Goal: Task Accomplishment & Management: Manage account settings

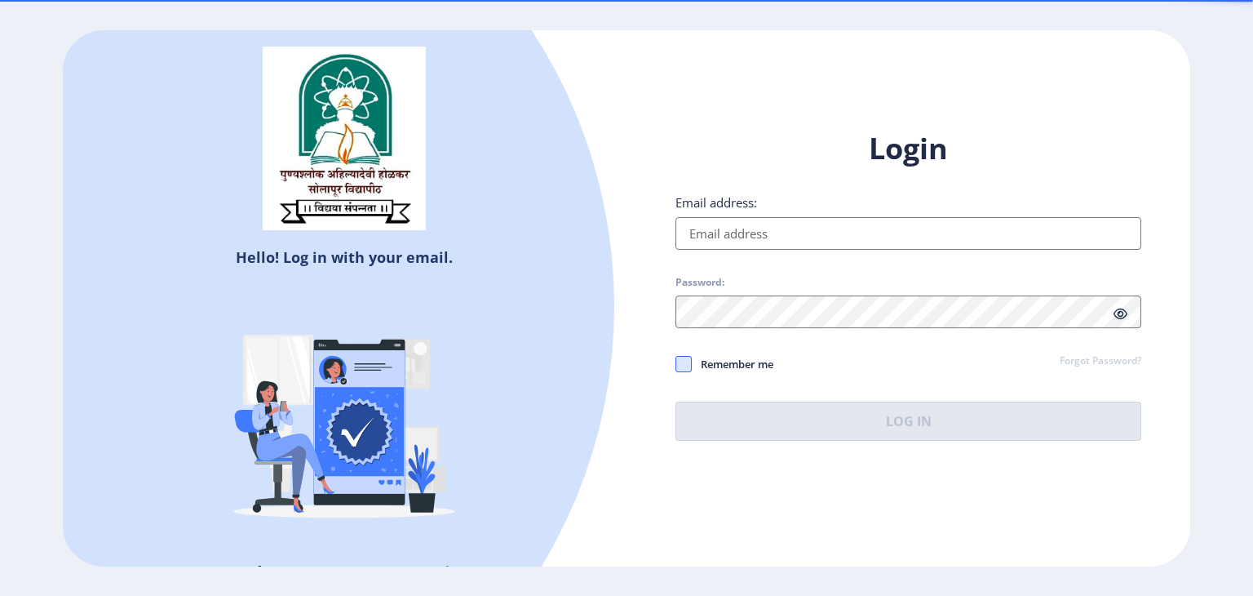
type input "gaikarnavnath88@gmail.com"
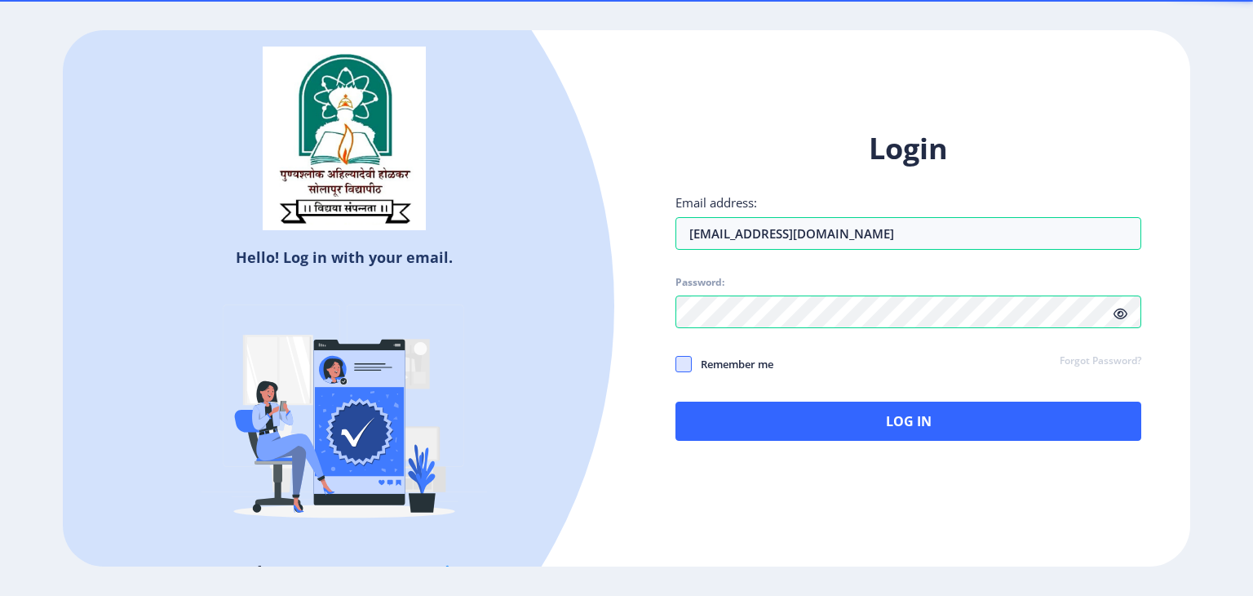
click at [685, 359] on span at bounding box center [684, 364] width 16 height 16
click at [676, 363] on input "Remember me" at bounding box center [676, 363] width 1 height 1
checkbox input "true"
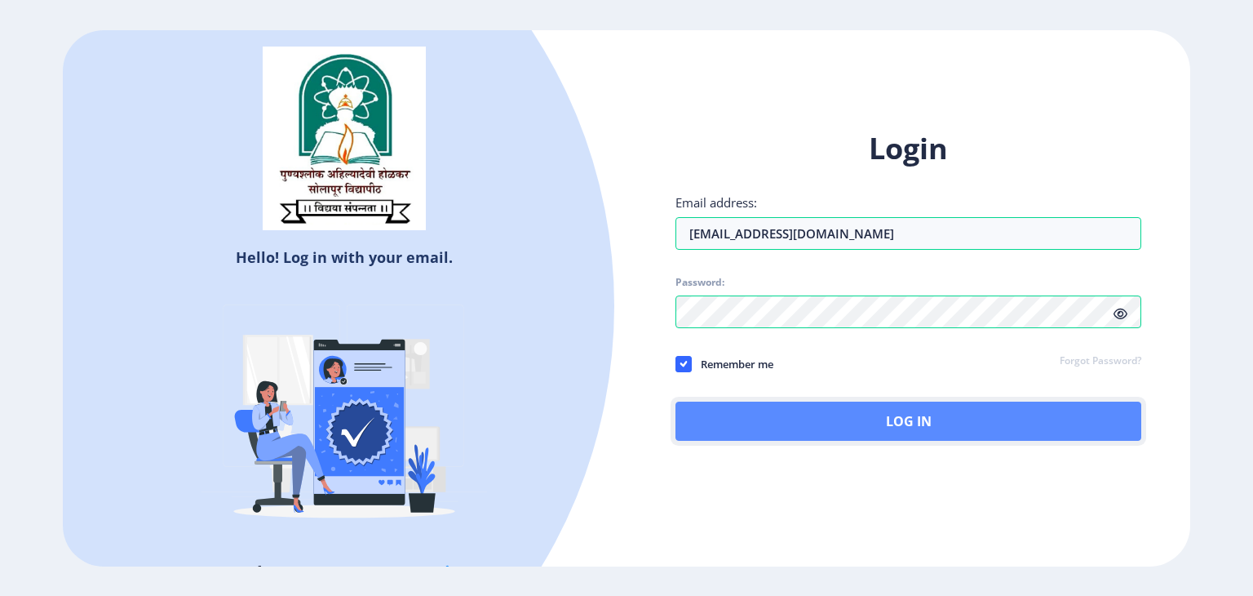
click at [862, 423] on button "Log In" at bounding box center [909, 420] width 466 height 39
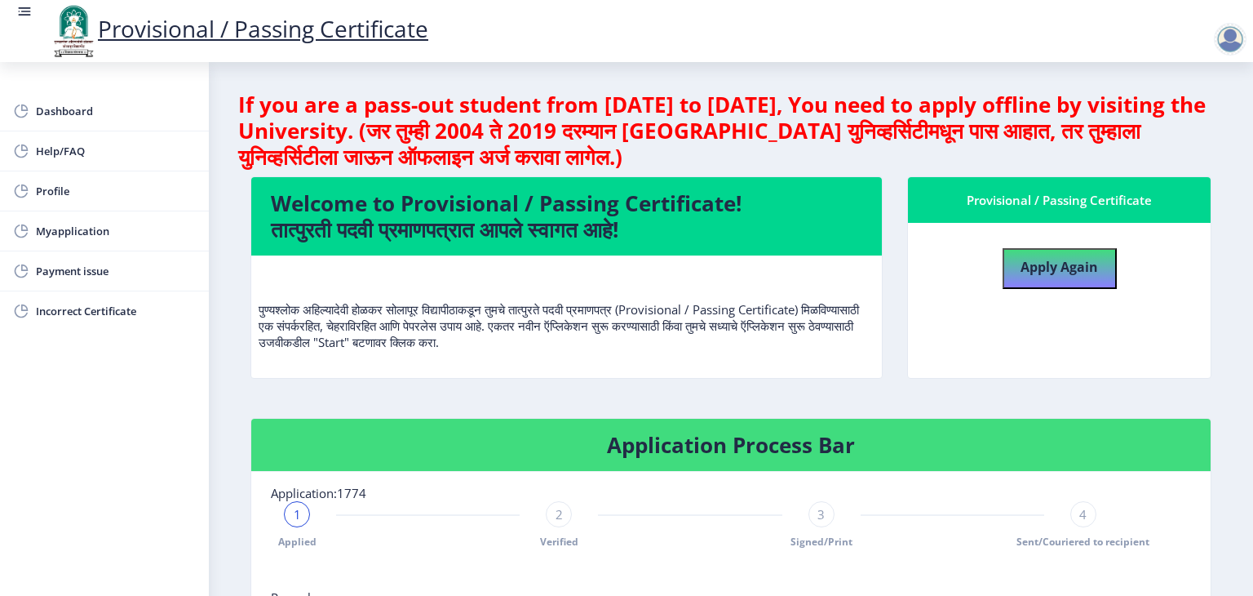
click at [1140, 546] on span "Sent/Couriered to recipient" at bounding box center [1083, 541] width 133 height 14
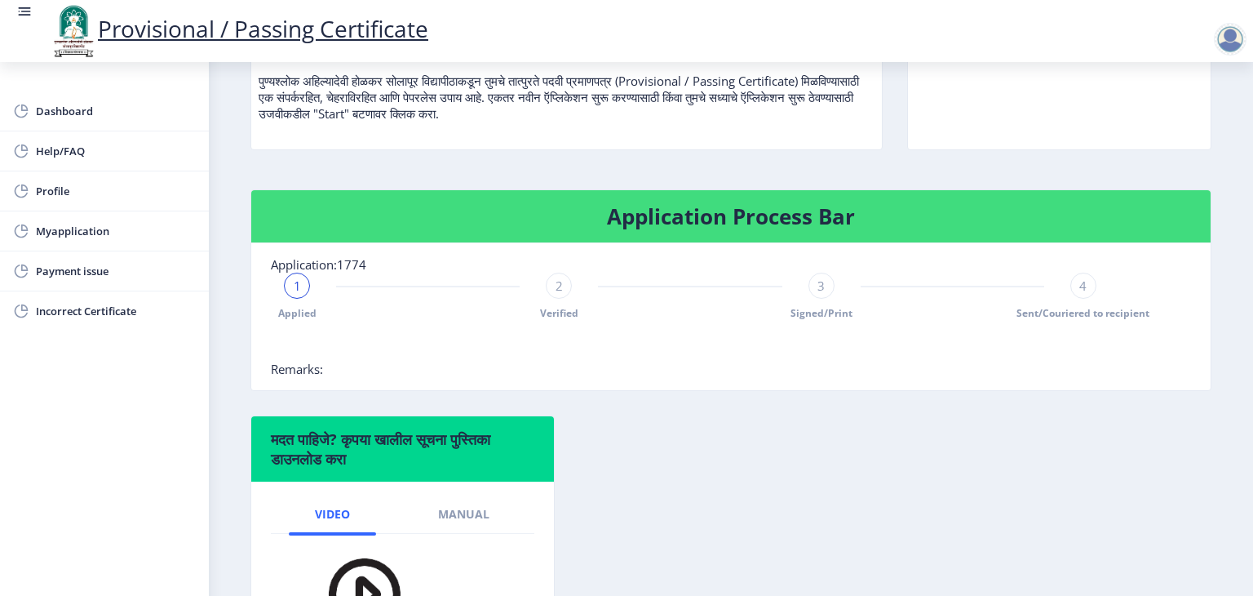
scroll to position [261, 0]
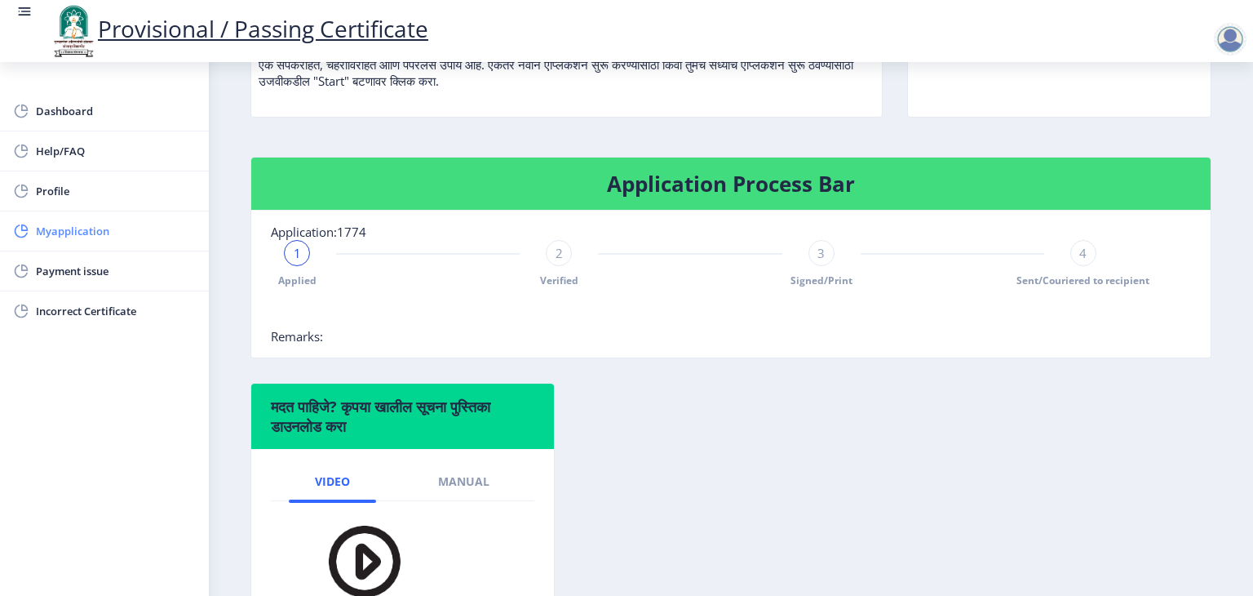
click at [53, 226] on span "Myapplication" at bounding box center [116, 231] width 160 height 20
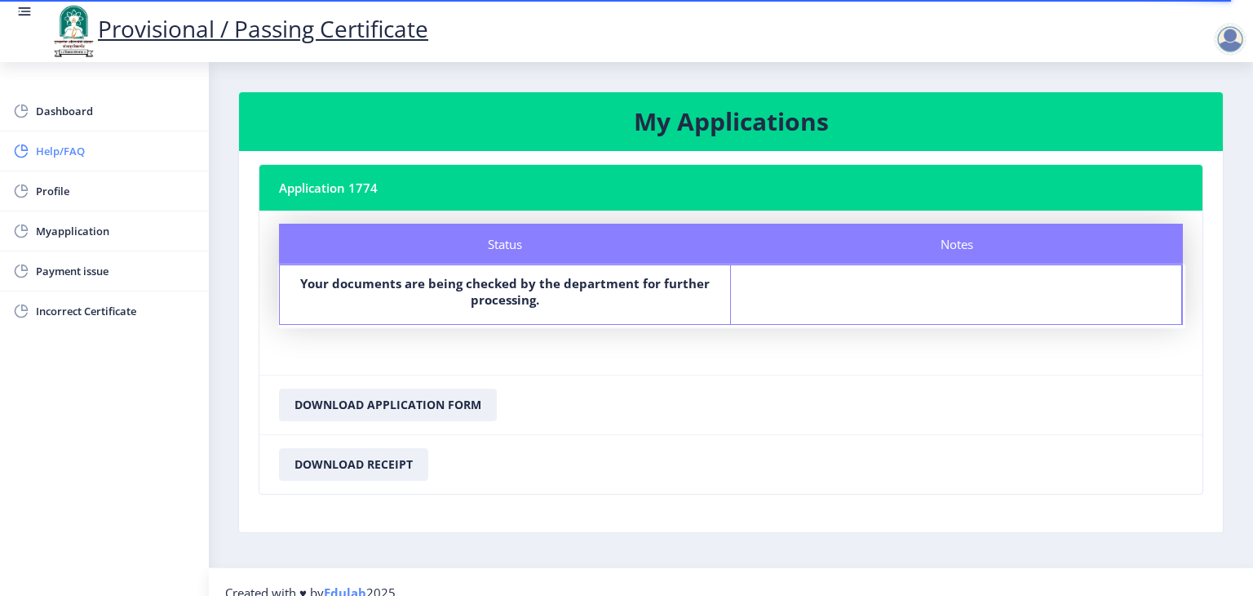
click at [67, 147] on span "Help/FAQ" at bounding box center [116, 151] width 160 height 20
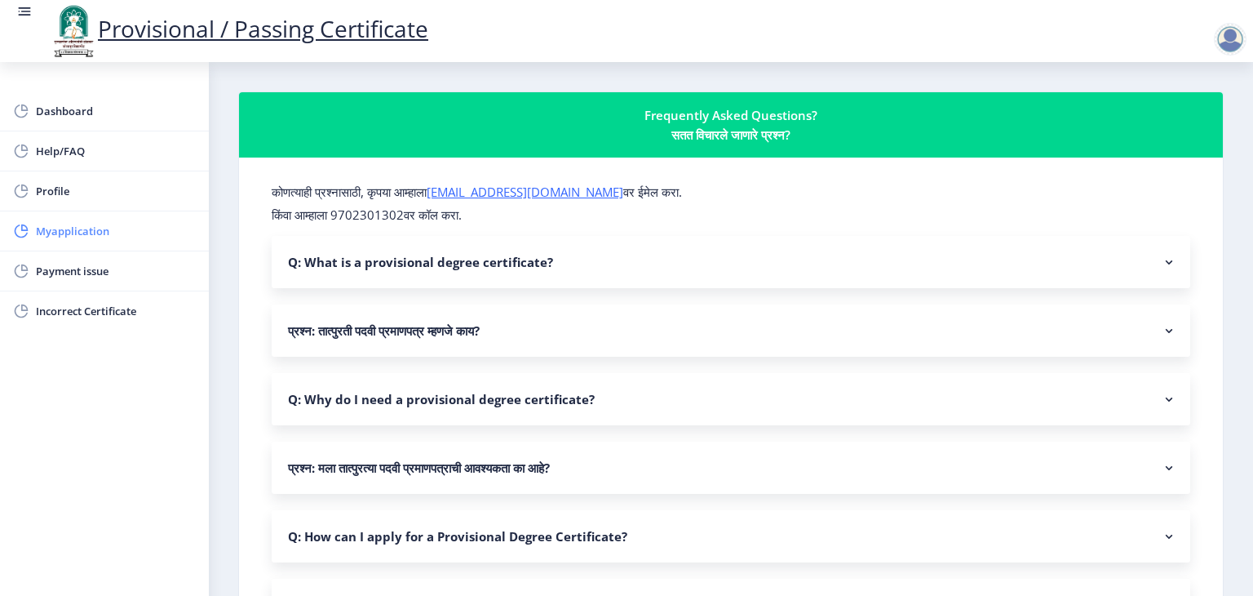
click at [74, 230] on span "Myapplication" at bounding box center [116, 231] width 160 height 20
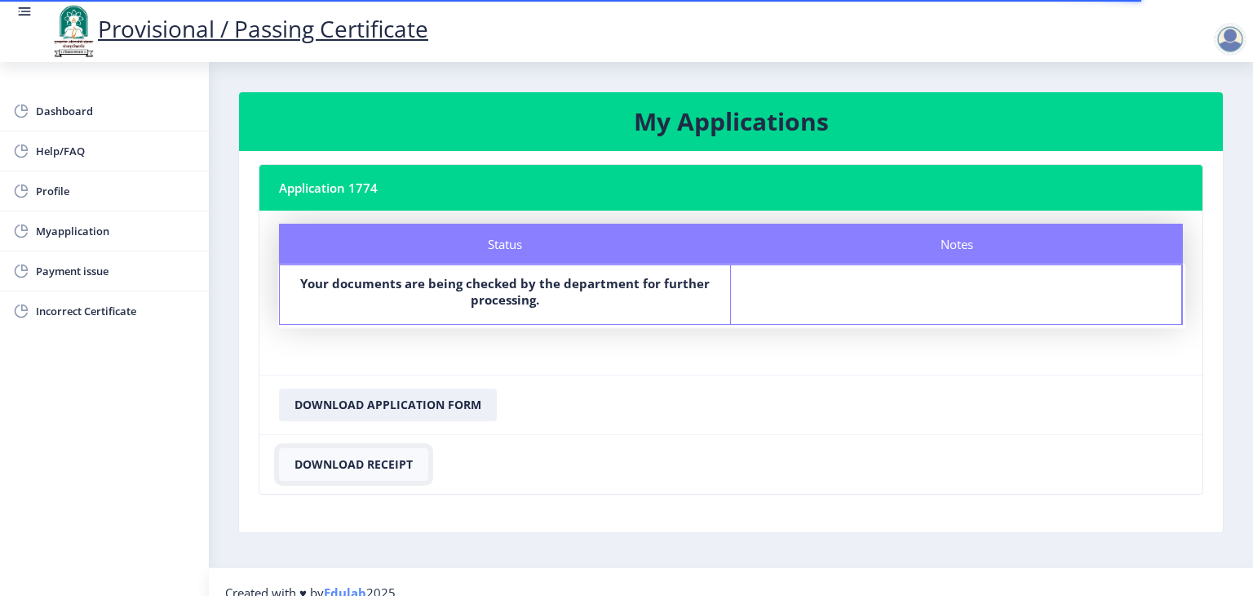
click at [356, 461] on button "Download Receipt" at bounding box center [353, 464] width 149 height 33
click at [65, 229] on span "Myapplication" at bounding box center [116, 231] width 160 height 20
click at [91, 232] on span "Myapplication" at bounding box center [116, 231] width 160 height 20
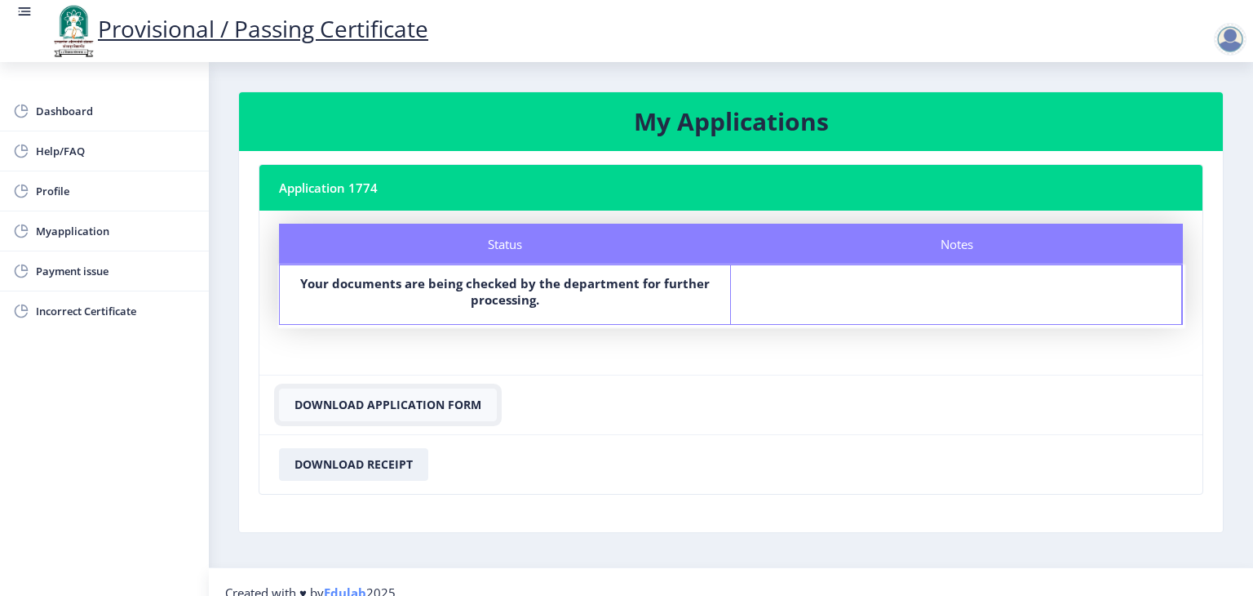
click at [388, 407] on button "Download Application Form" at bounding box center [388, 404] width 218 height 33
click at [60, 154] on span "Help/FAQ" at bounding box center [116, 151] width 160 height 20
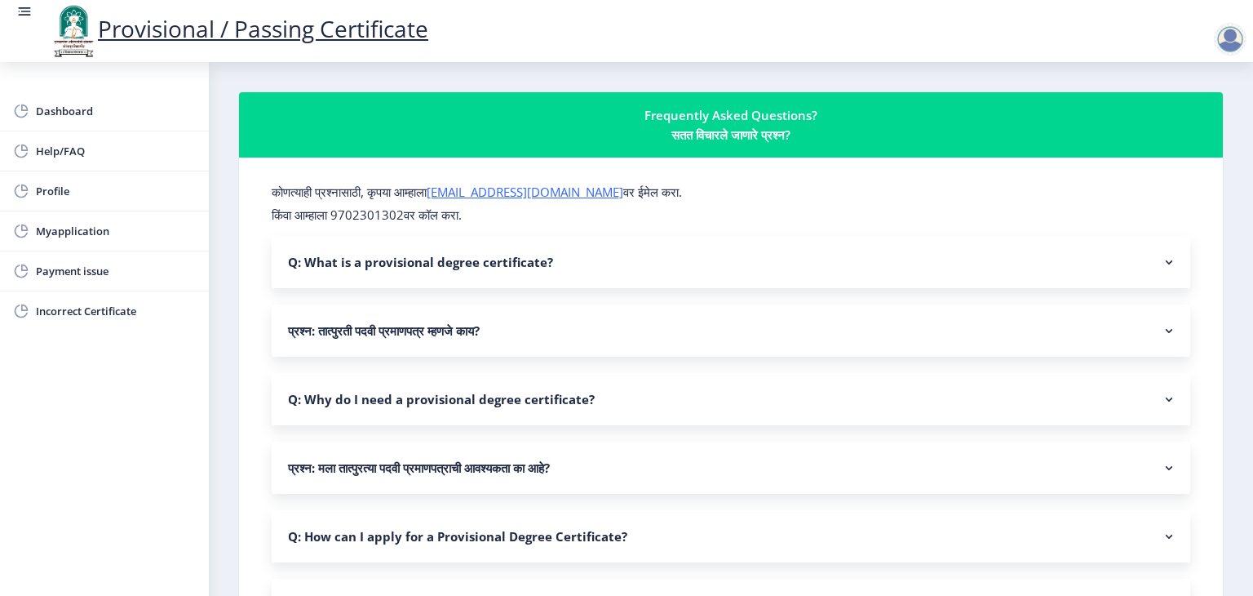
click at [535, 193] on link "[EMAIL_ADDRESS][DOMAIN_NAME]" at bounding box center [525, 192] width 197 height 16
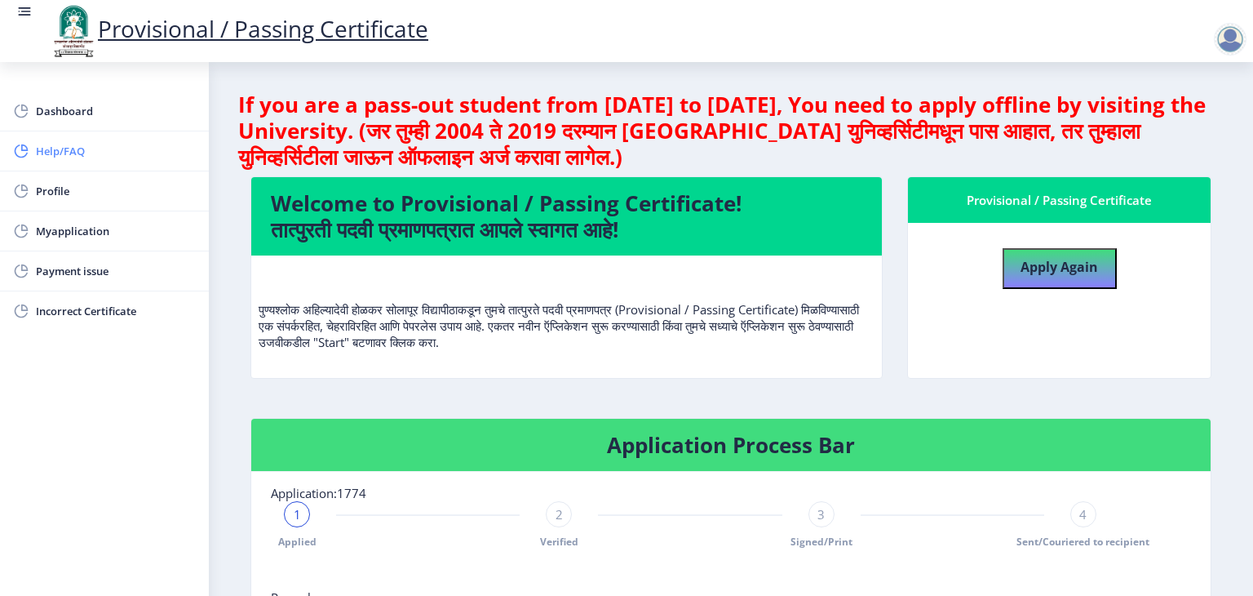
click at [50, 155] on span "Help/FAQ" at bounding box center [116, 151] width 160 height 20
